Goal: Information Seeking & Learning: Check status

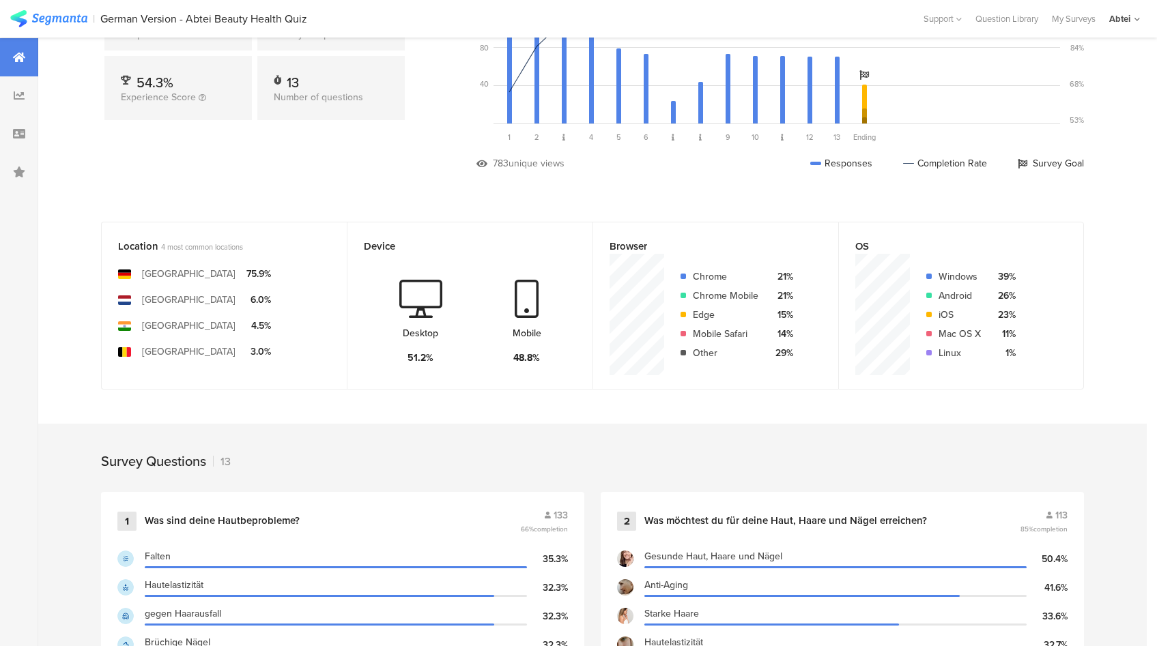
scroll to position [343, 0]
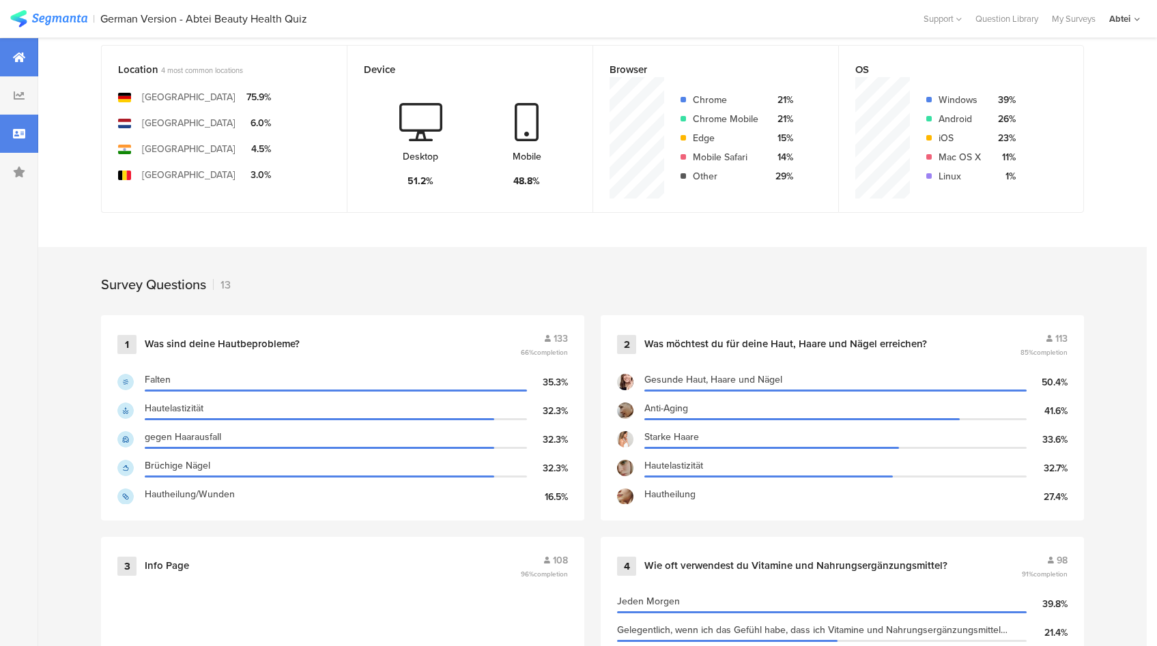
click at [27, 130] on div at bounding box center [19, 134] width 38 height 38
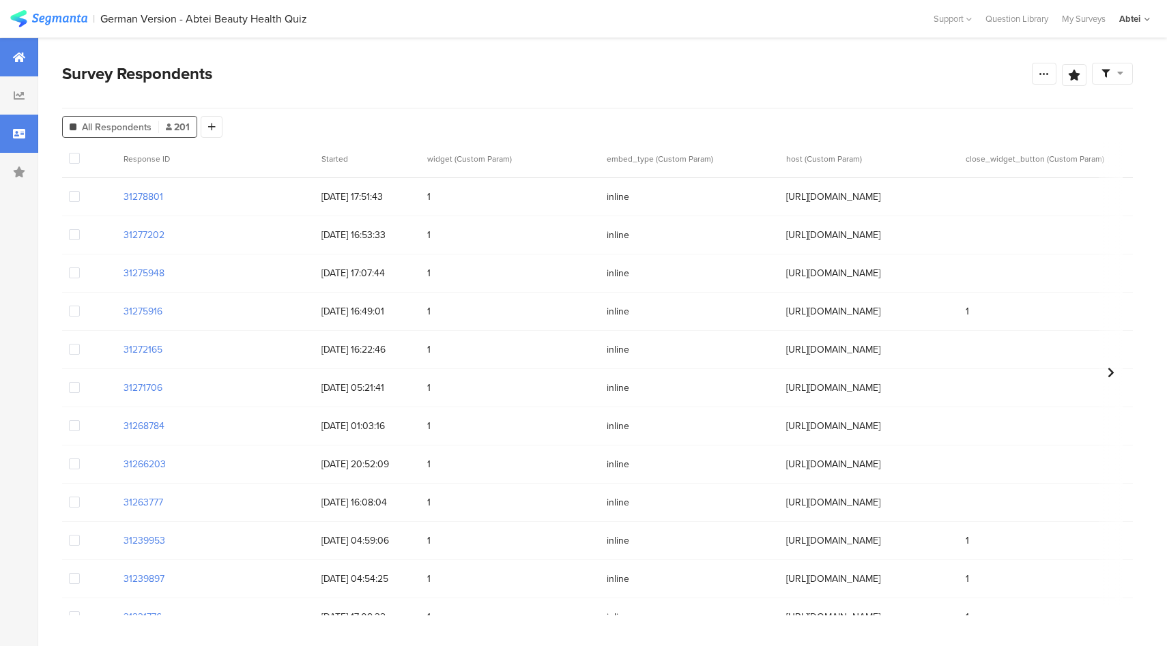
click at [16, 58] on icon at bounding box center [19, 57] width 12 height 11
